Goal: Information Seeking & Learning: Learn about a topic

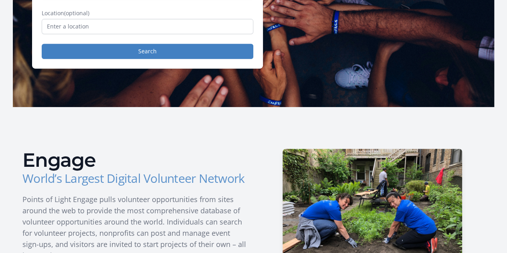
scroll to position [106, 0]
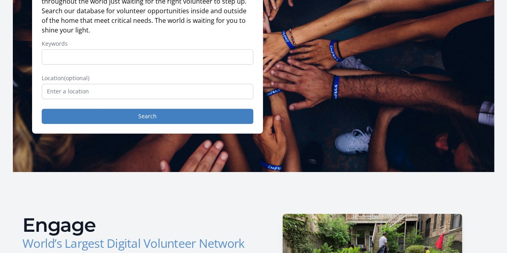
click at [107, 103] on form "Keywords Location (optional) Search" at bounding box center [147, 82] width 211 height 84
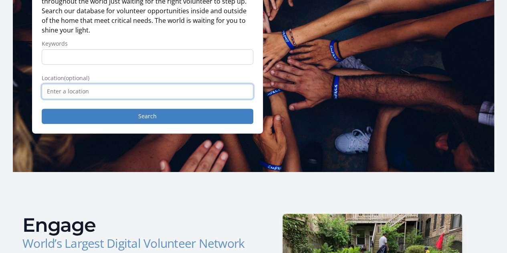
click at [107, 98] on input "text" at bounding box center [147, 91] width 211 height 15
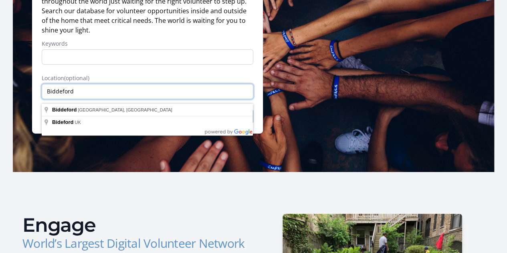
drag, startPoint x: 107, startPoint y: 100, endPoint x: 0, endPoint y: 94, distance: 106.7
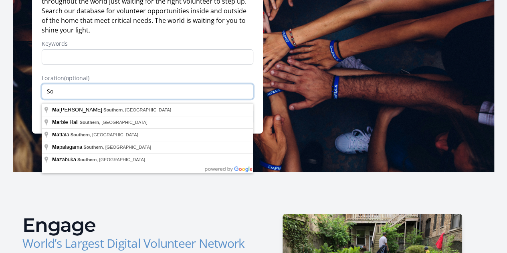
type input "S"
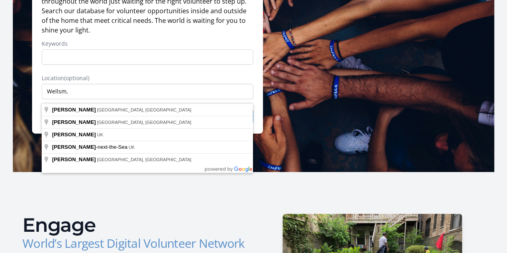
type input "[PERSON_NAME], [GEOGRAPHIC_DATA], [GEOGRAPHIC_DATA]"
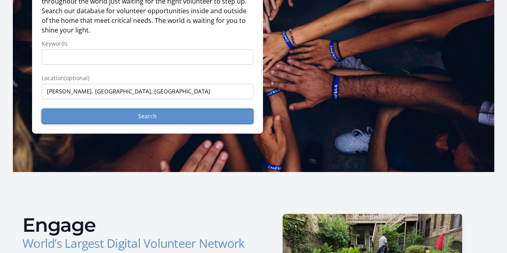
click at [82, 119] on button "Search" at bounding box center [147, 116] width 211 height 15
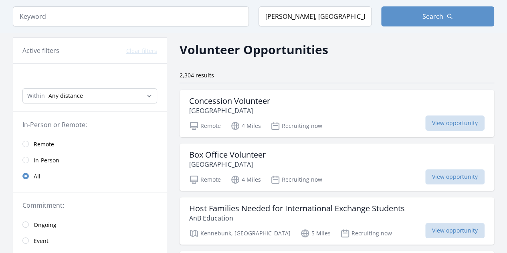
scroll to position [40, 0]
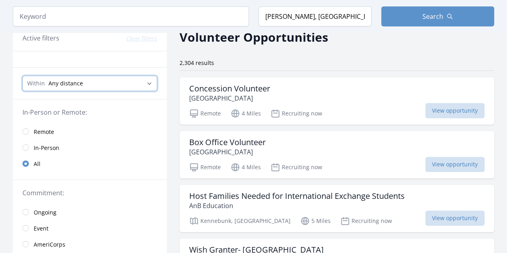
click at [130, 83] on select "Any distance , 5 Miles , 20 Miles , 50 Miles , 100 Miles" at bounding box center [89, 83] width 135 height 15
select select "32186"
click at [22, 76] on select "Any distance , 5 Miles , 20 Miles , 50 Miles , 100 Miles" at bounding box center [89, 83] width 135 height 15
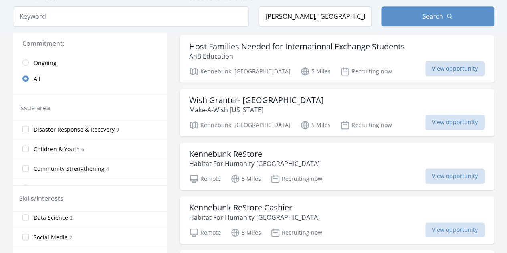
scroll to position [200, 0]
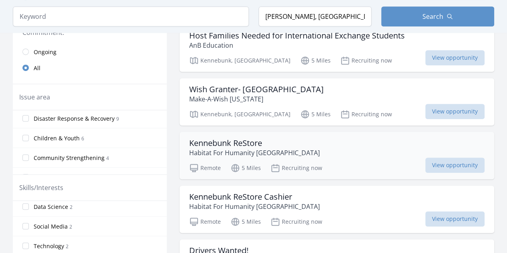
click at [206, 139] on h3 "Kennebunk ReStore" at bounding box center [254, 143] width 131 height 10
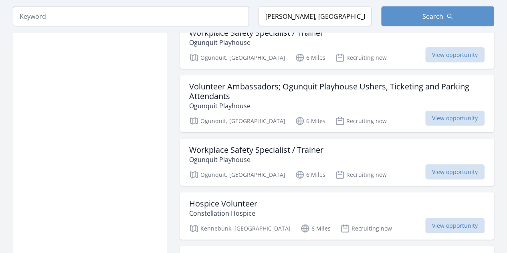
scroll to position [921, 0]
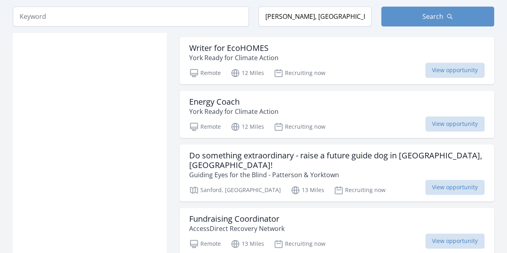
scroll to position [1962, 0]
